Goal: Navigation & Orientation: Find specific page/section

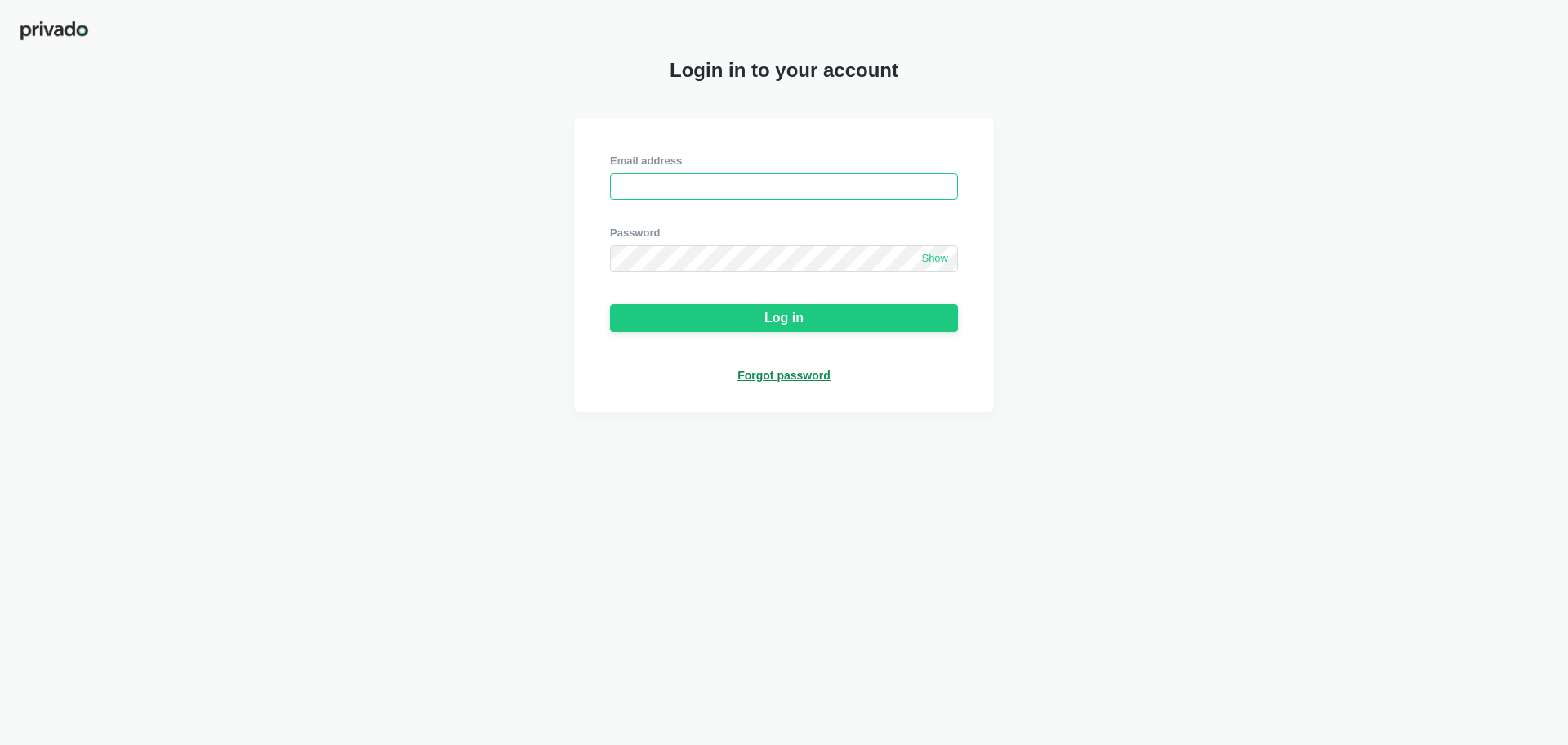
type input "[EMAIL_ADDRESS][DOMAIN_NAME]"
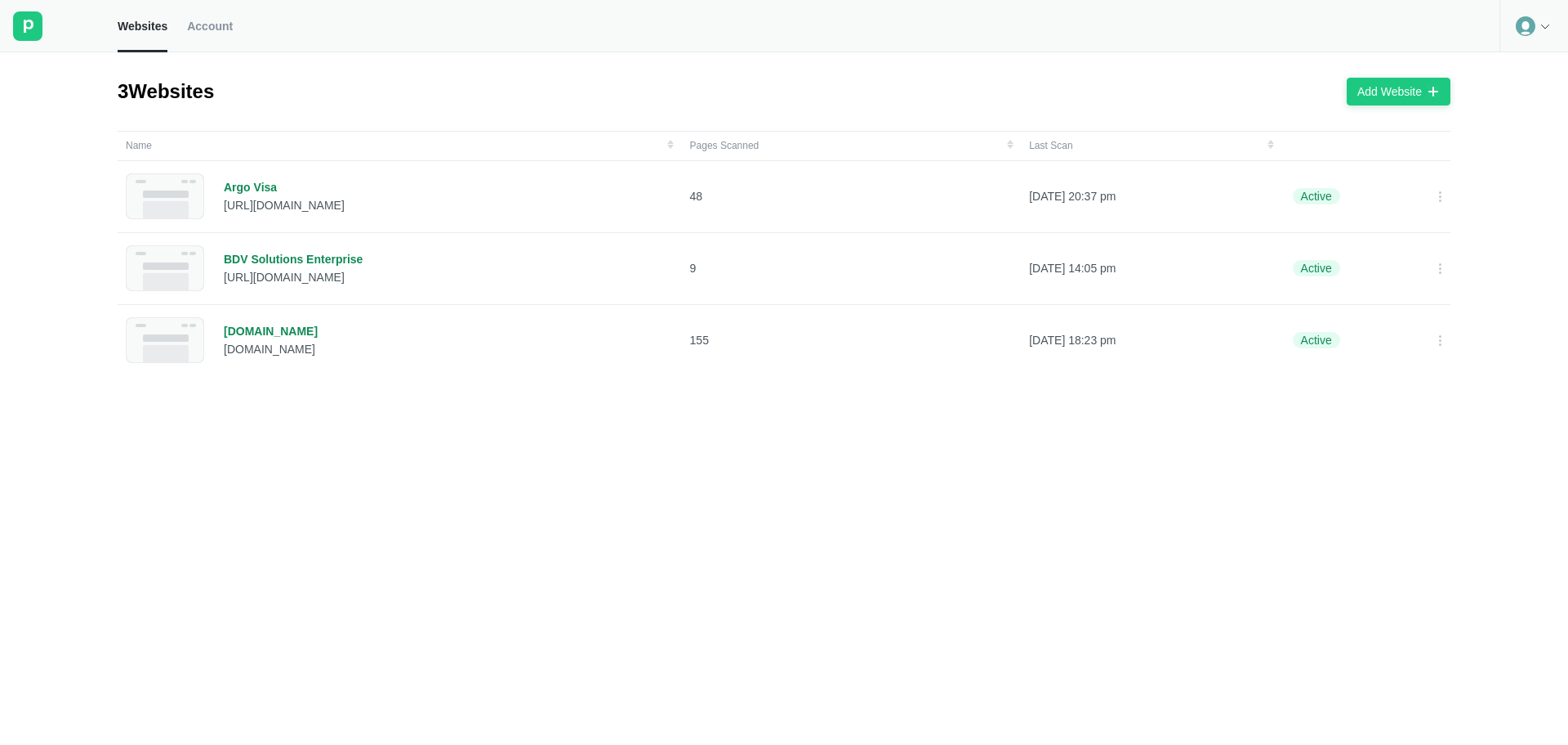
click at [1528, 27] on circle at bounding box center [1525, 26] width 20 height 20
click at [206, 24] on span "Account" at bounding box center [210, 26] width 46 height 14
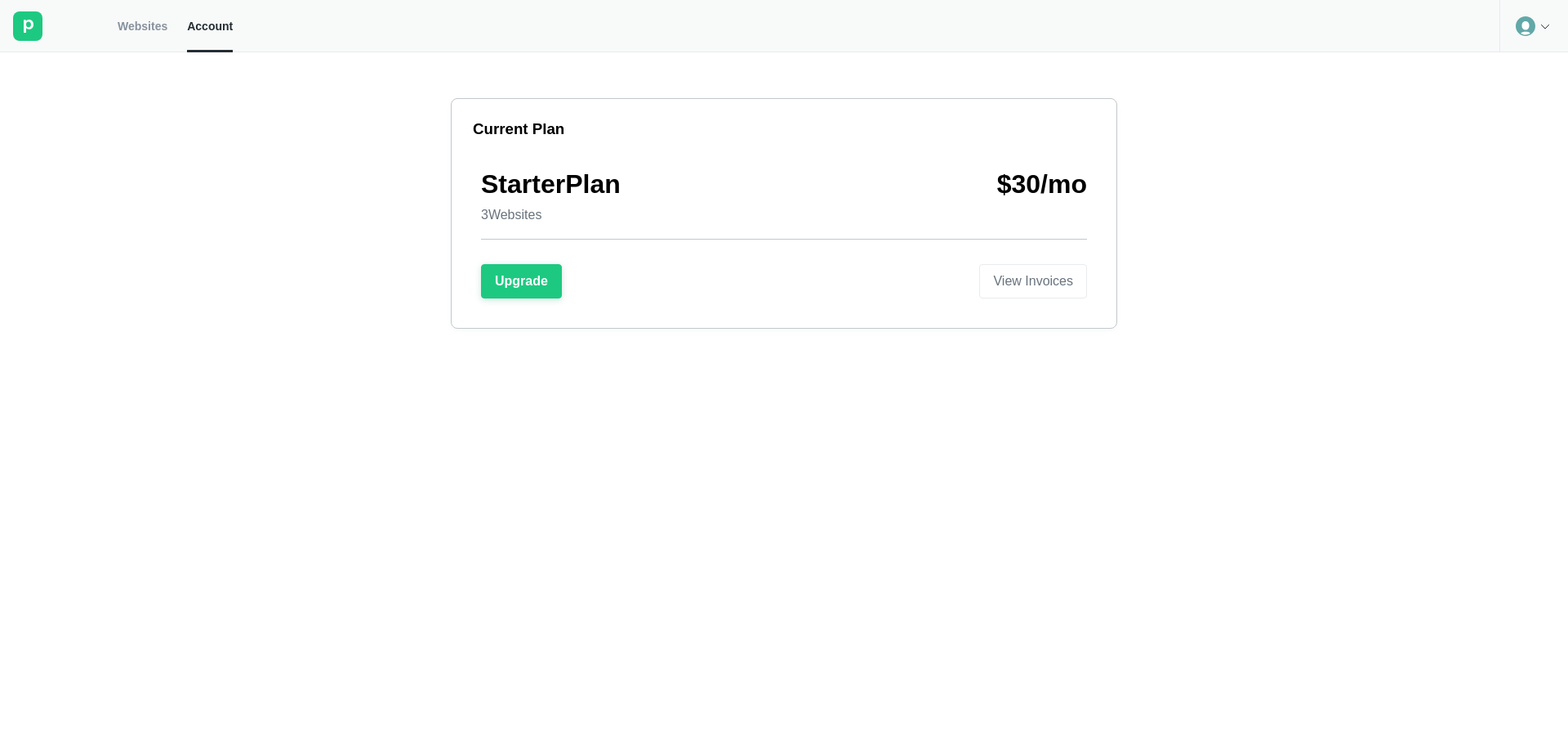
click at [148, 29] on span "Websites" at bounding box center [142, 26] width 49 height 14
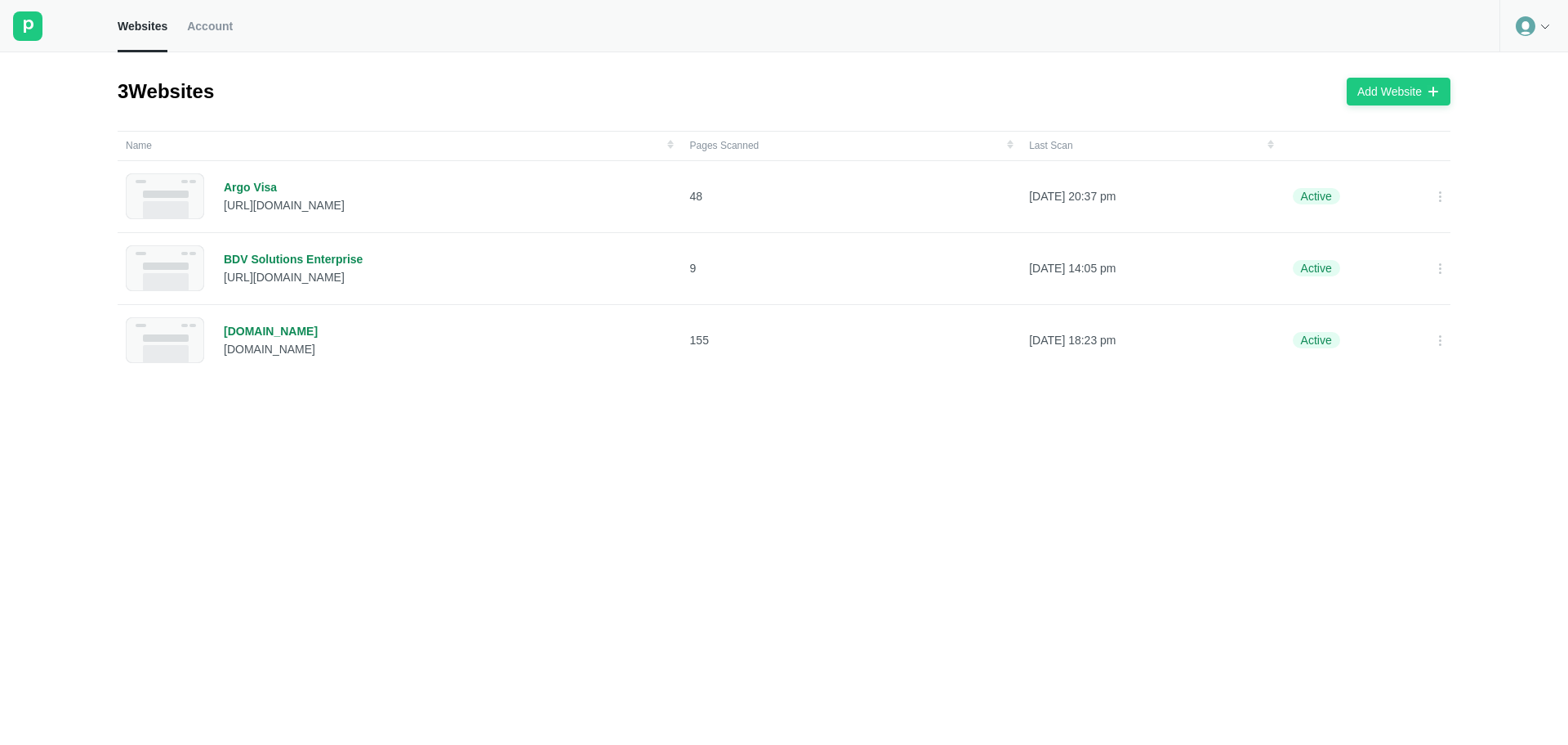
click at [209, 29] on span "Account" at bounding box center [210, 26] width 46 height 14
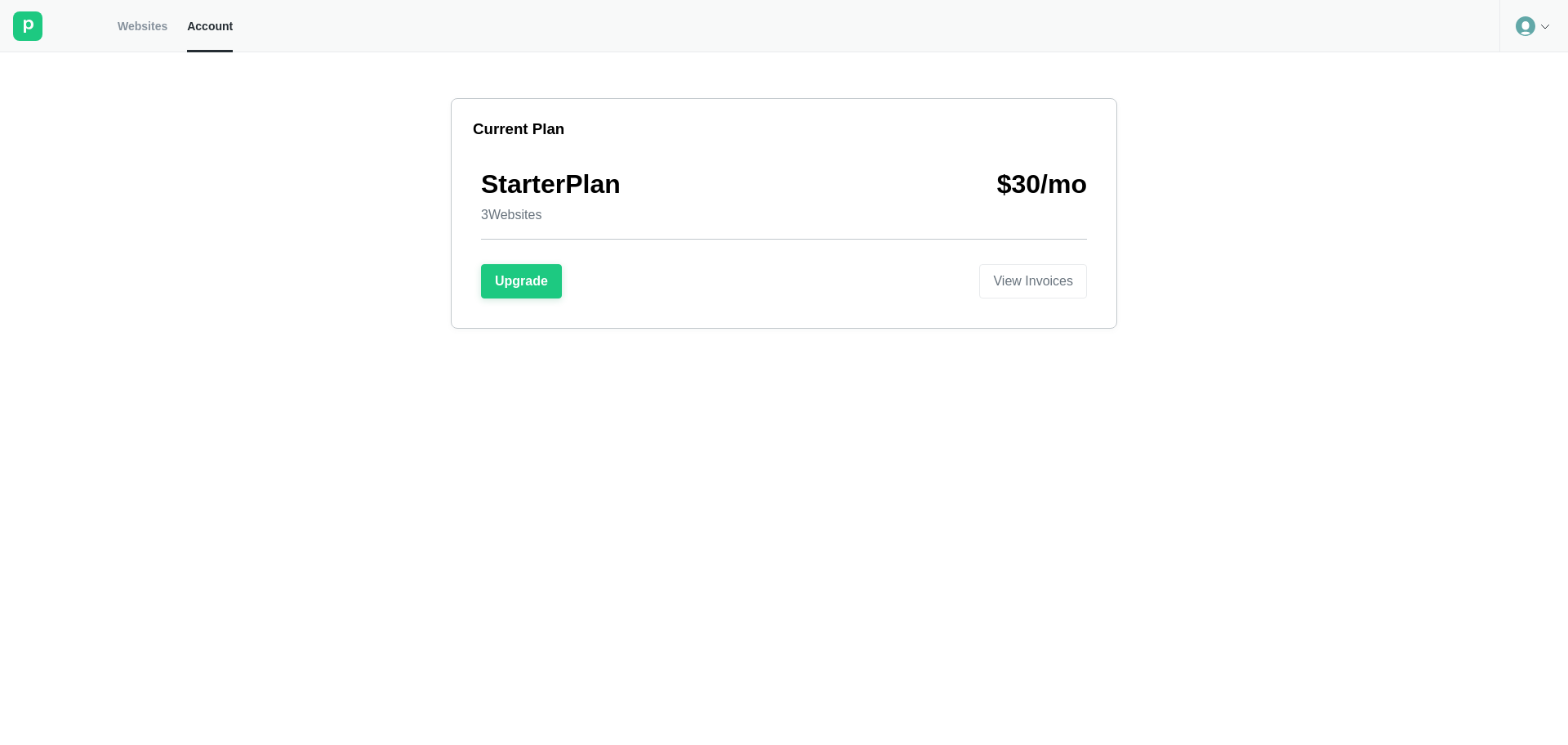
click at [128, 27] on span "Websites" at bounding box center [142, 26] width 49 height 14
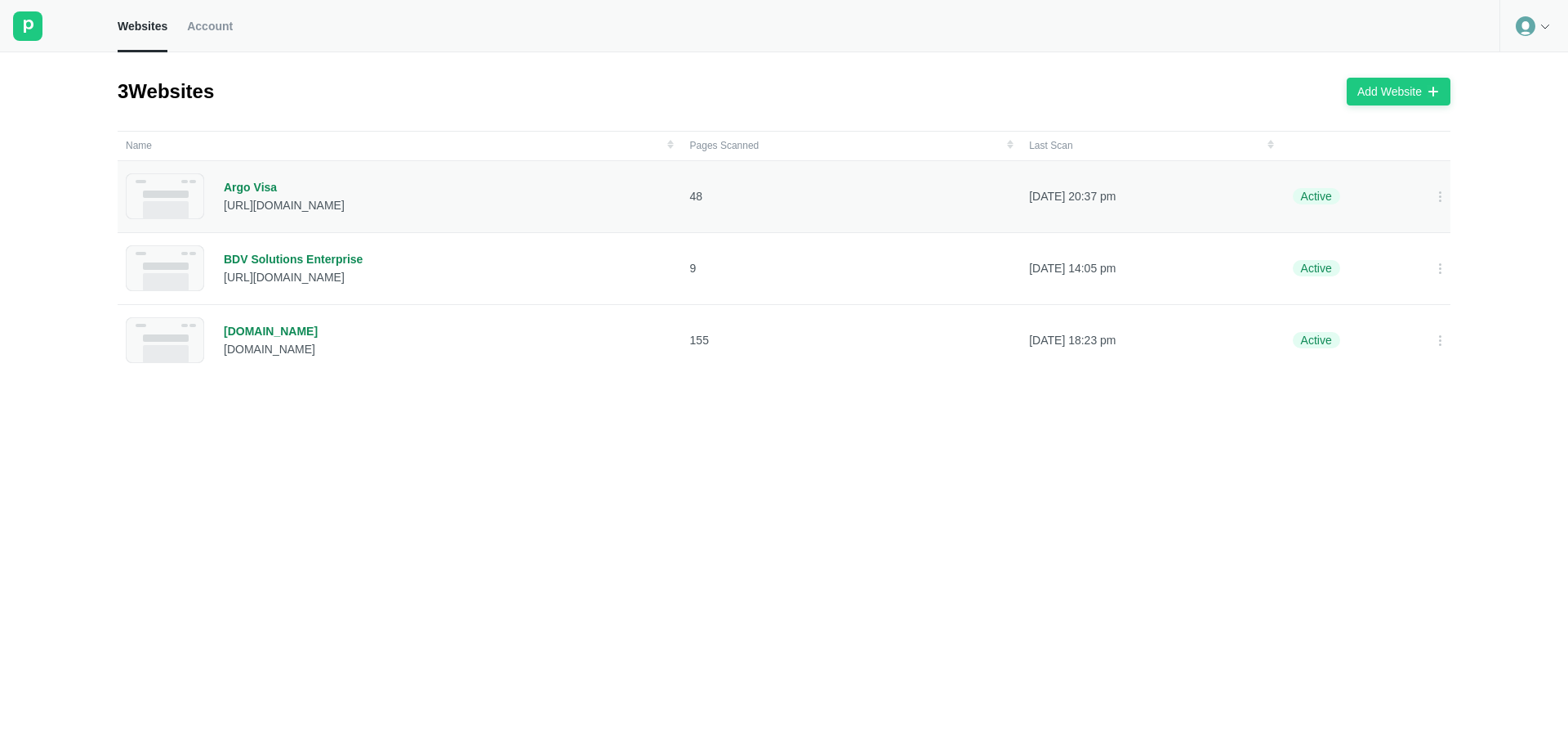
drag, startPoint x: 376, startPoint y: 201, endPoint x: 217, endPoint y: 202, distance: 159.0
click at [217, 202] on div "Argo Visa [URL][DOMAIN_NAME]" at bounding box center [399, 196] width 548 height 46
copy div "[URL][DOMAIN_NAME]"
